Goal: Task Accomplishment & Management: Complete application form

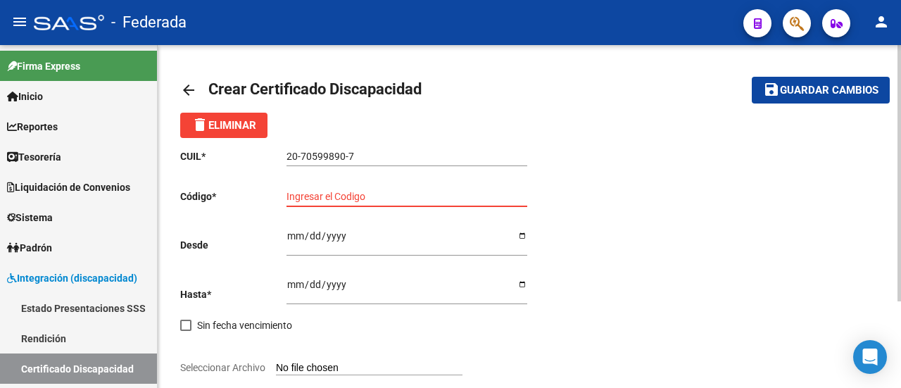
click at [397, 196] on input "Ingresar el Codigo" at bounding box center [406, 197] width 241 height 12
type input "70599890"
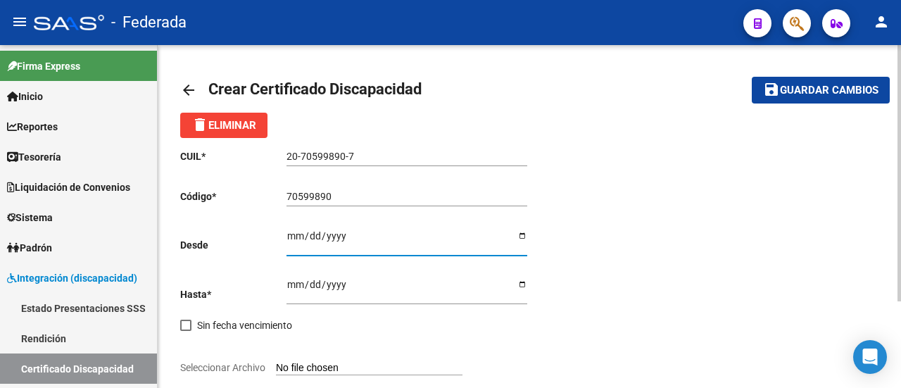
click at [359, 245] on input "Ingresar fec. Desde" at bounding box center [406, 240] width 241 height 21
type input "2025-08-28"
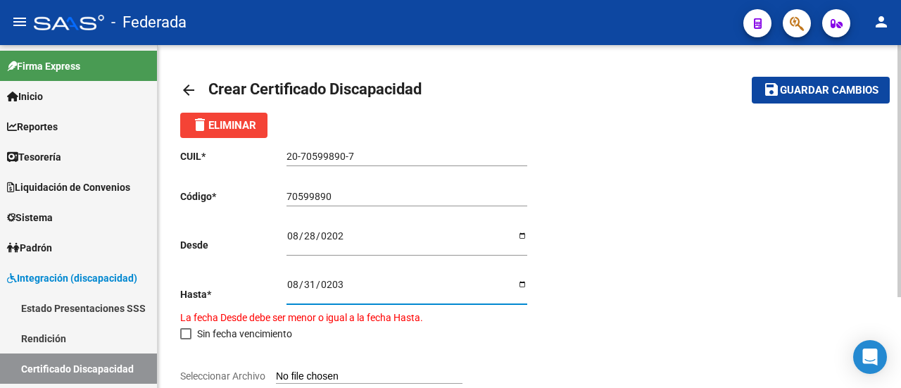
type input "2030-08-31"
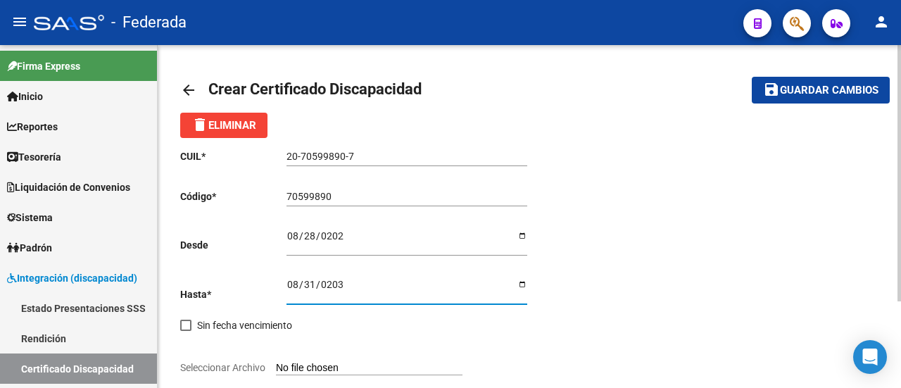
click at [638, 281] on div "CUIL * 20-70599890-7 Ingresar el CUIL Código * 70599890 Ingresar el Codigo Desd…" at bounding box center [529, 303] width 698 height 331
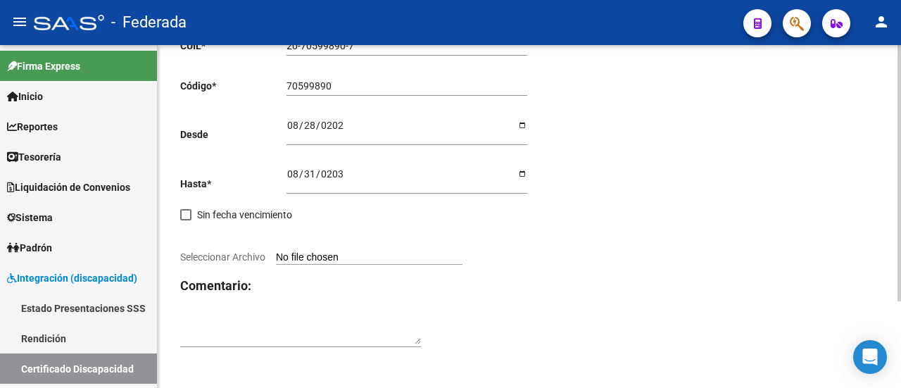
scroll to position [115, 0]
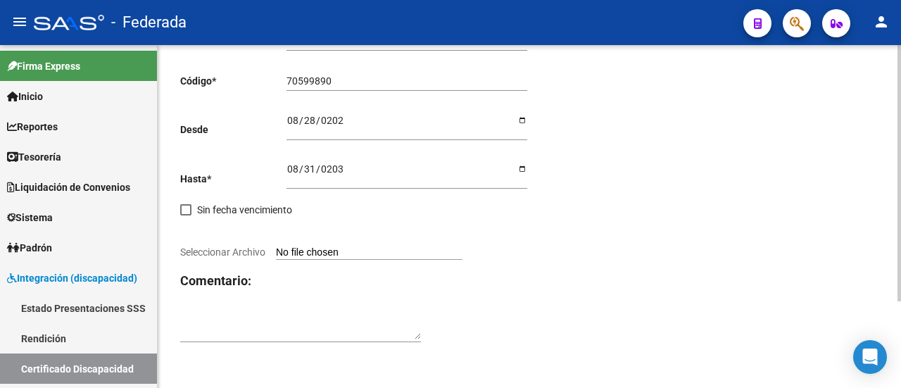
click at [335, 251] on input "Seleccionar Archivo" at bounding box center [369, 252] width 186 height 13
type input "C:\fakepath\Paz.pdf"
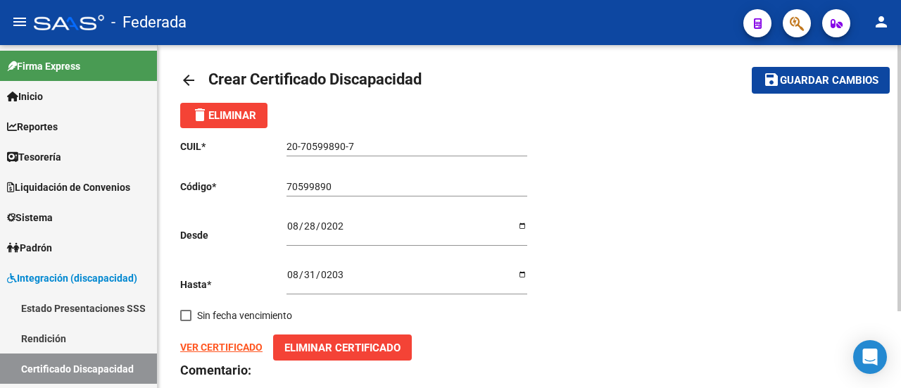
scroll to position [0, 0]
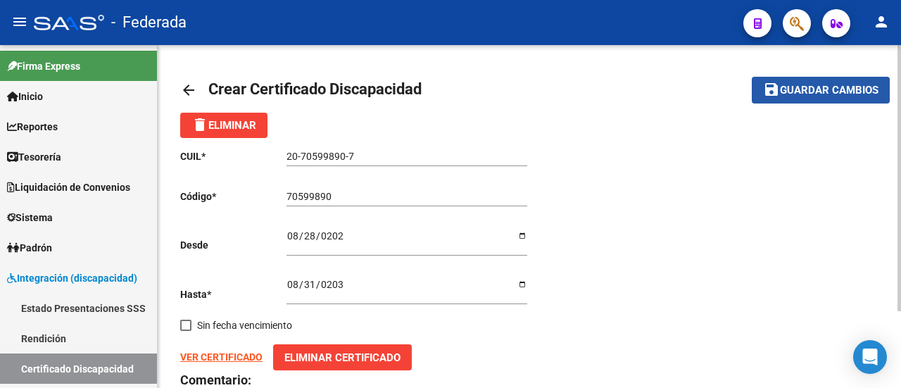
click at [809, 101] on button "save Guardar cambios" at bounding box center [821, 90] width 138 height 26
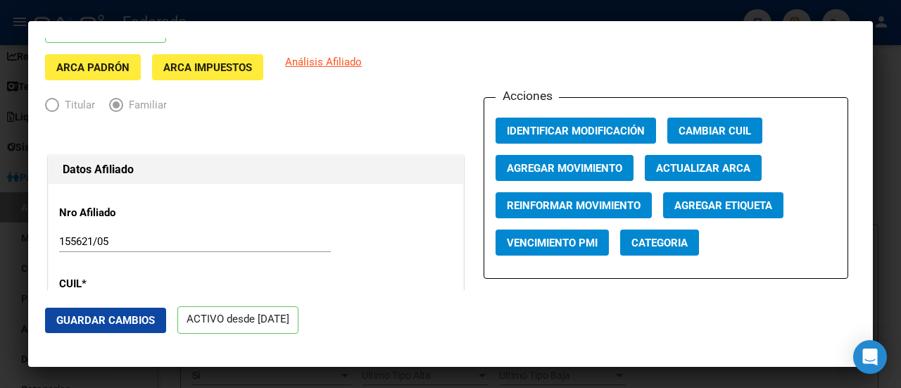
scroll to position [70, 0]
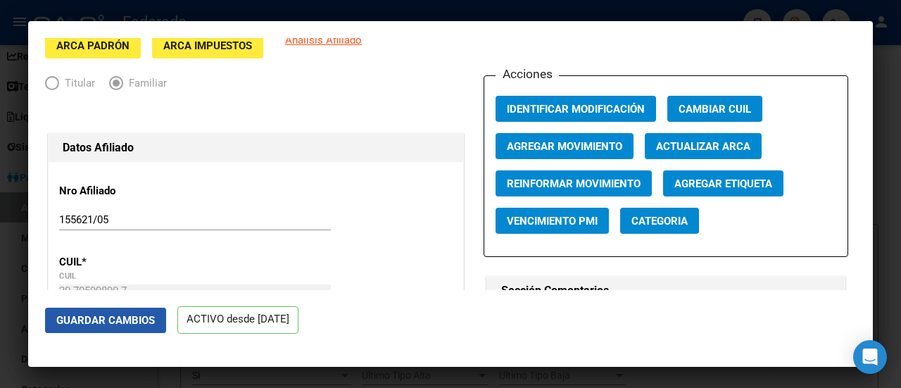
click at [113, 322] on span "Guardar Cambios" at bounding box center [105, 320] width 99 height 13
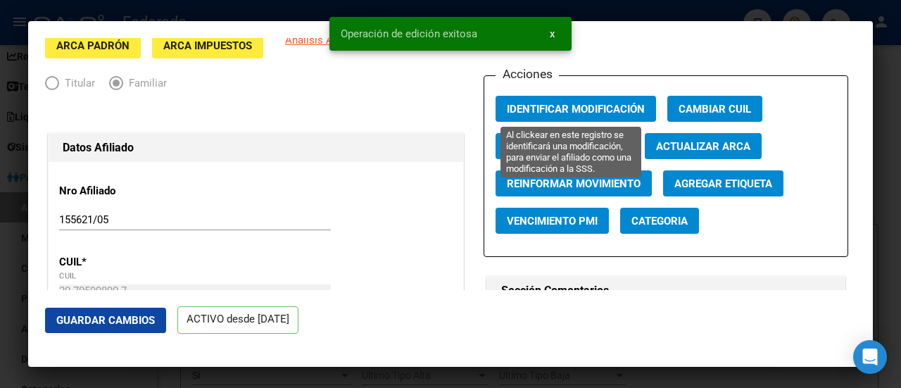
click at [573, 112] on span "Identificar Modificación" at bounding box center [576, 109] width 138 height 13
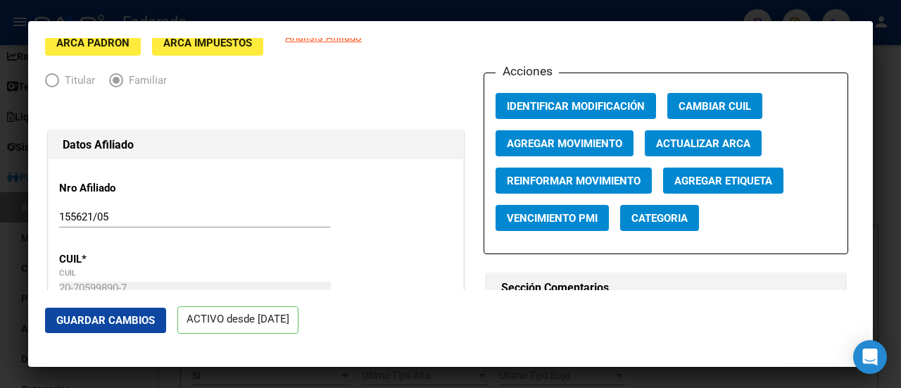
scroll to position [0, 0]
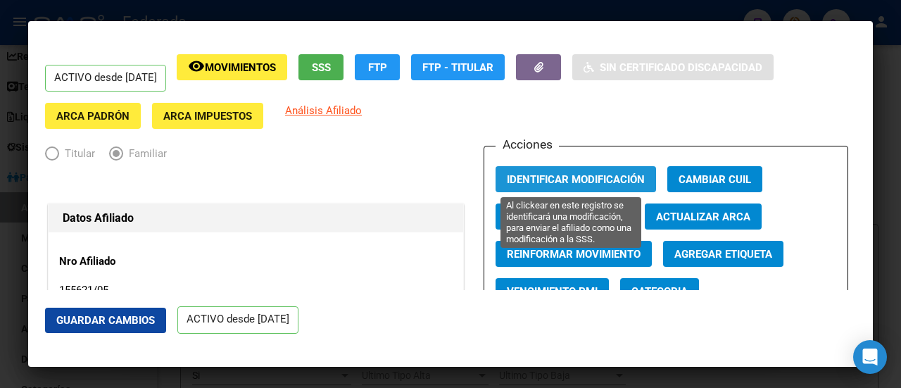
click at [554, 170] on button "Identificar Modificación" at bounding box center [575, 179] width 160 height 26
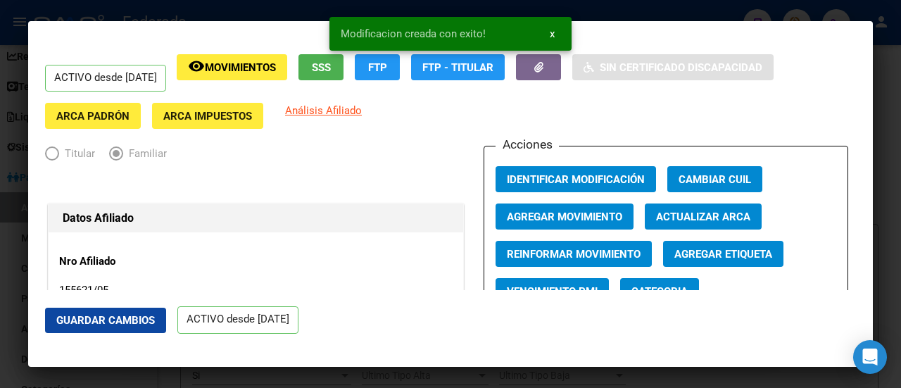
click at [546, 34] on button "x" at bounding box center [551, 33] width 27 height 25
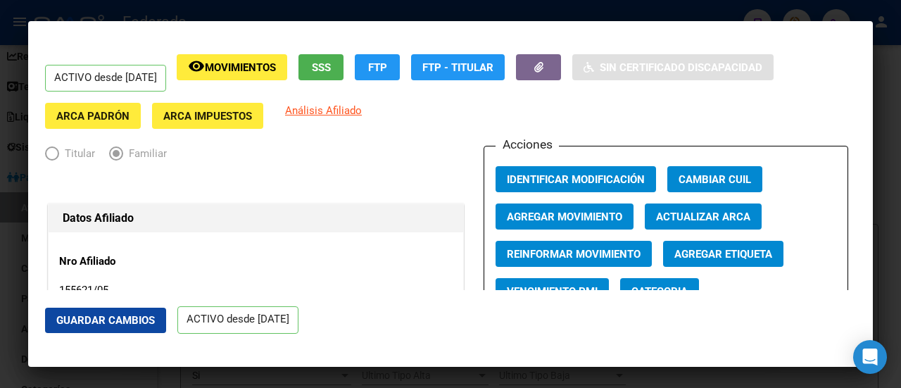
click at [429, 101] on div "ACTIVO desde [DATE] remove_red_eye Movimientos SSS FTP FTP - Titular Sin Certif…" at bounding box center [450, 91] width 811 height 75
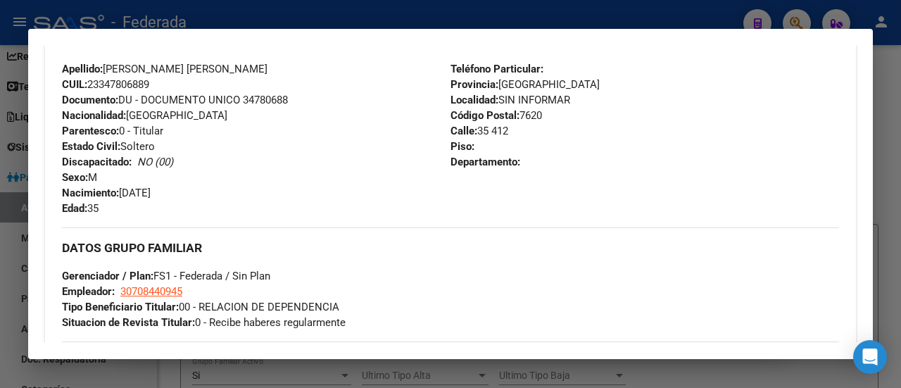
scroll to position [211, 0]
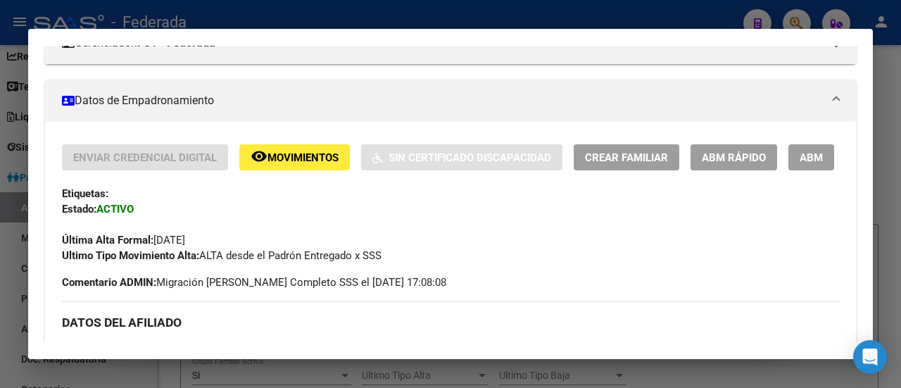
click at [634, 170] on div "Enviar Credencial Digital remove_red_eye Movimientos Sin Certificado Discapacid…" at bounding box center [450, 157] width 777 height 26
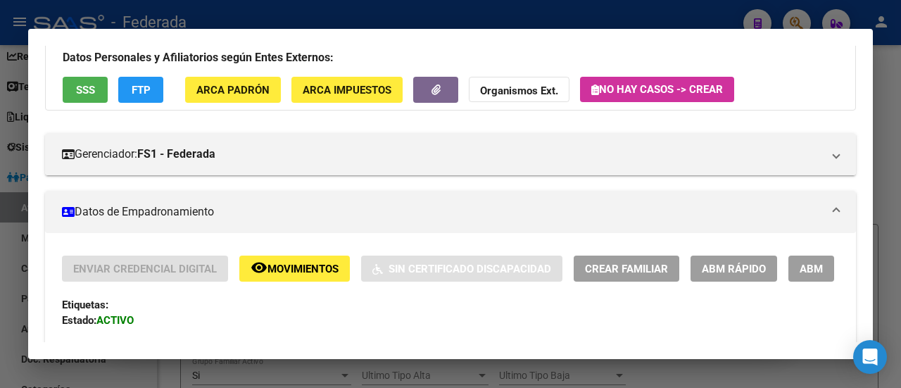
scroll to position [0, 0]
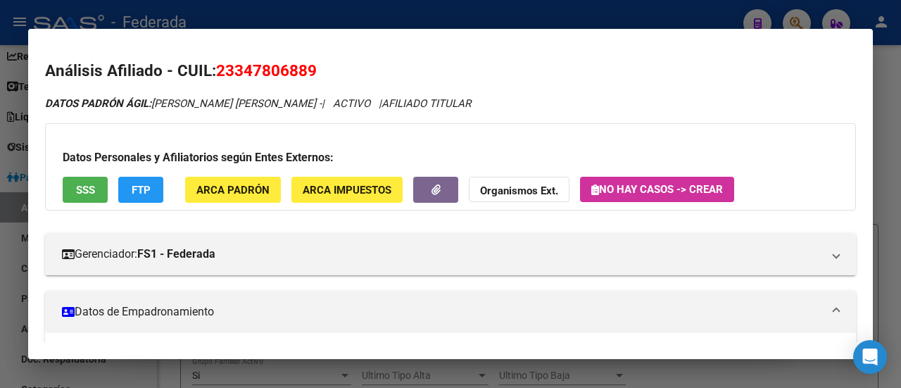
click at [524, 59] on h2 "Análisis Afiliado - CUIL: 23347806889" at bounding box center [450, 71] width 811 height 24
